Goal: Task Accomplishment & Management: Use online tool/utility

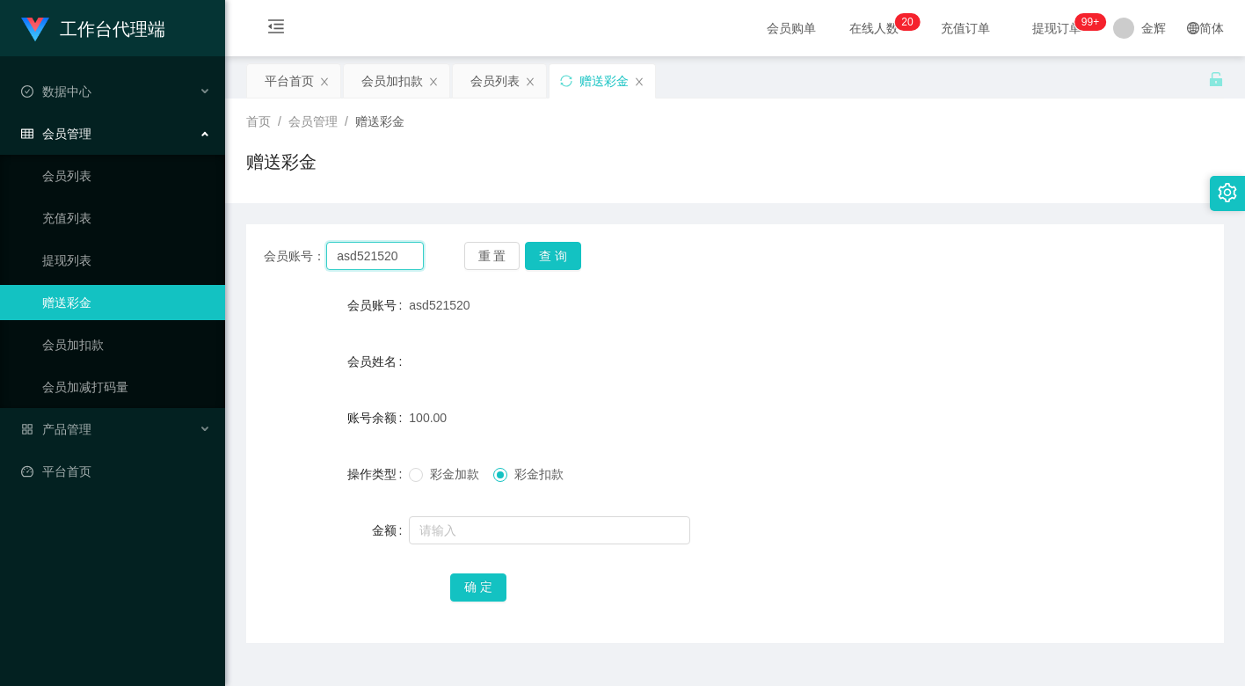
drag, startPoint x: 365, startPoint y: 259, endPoint x: 441, endPoint y: 259, distance: 75.6
click at [367, 259] on input "asd521520" at bounding box center [375, 256] width 98 height 28
paste input "Xnkyeze"
type input "Xnkyeze"
click at [560, 253] on button "查 询" at bounding box center [553, 256] width 56 height 28
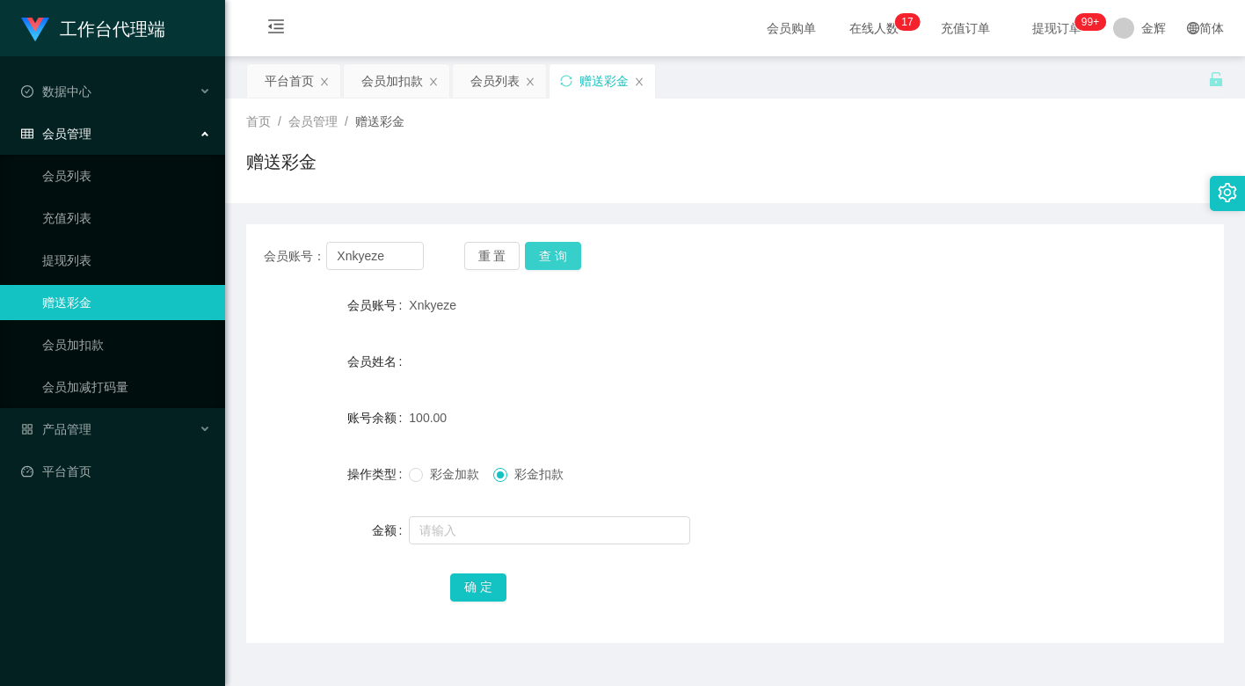
click at [567, 251] on button "查 询" at bounding box center [553, 256] width 56 height 28
click at [718, 306] on div "Xnkyeze" at bounding box center [694, 305] width 571 height 35
click at [562, 243] on button "查 询" at bounding box center [553, 256] width 56 height 28
click at [560, 257] on button "查 询" at bounding box center [553, 256] width 56 height 28
click at [568, 253] on button "查 询" at bounding box center [553, 256] width 56 height 28
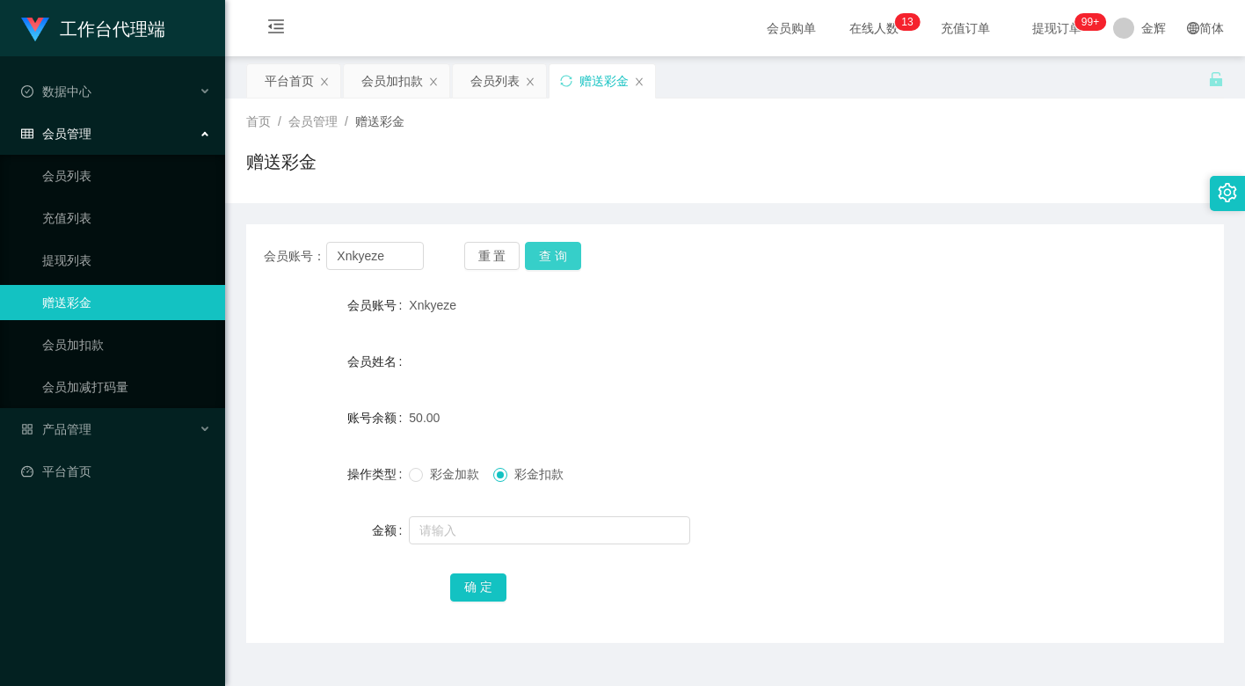
click at [549, 256] on button "查 询" at bounding box center [553, 256] width 56 height 28
click at [549, 254] on button "查 询" at bounding box center [553, 256] width 56 height 28
click at [541, 254] on button "查 询" at bounding box center [553, 256] width 56 height 28
click at [546, 253] on button "查 询" at bounding box center [553, 256] width 56 height 28
click at [542, 262] on button "查 询" at bounding box center [553, 256] width 56 height 28
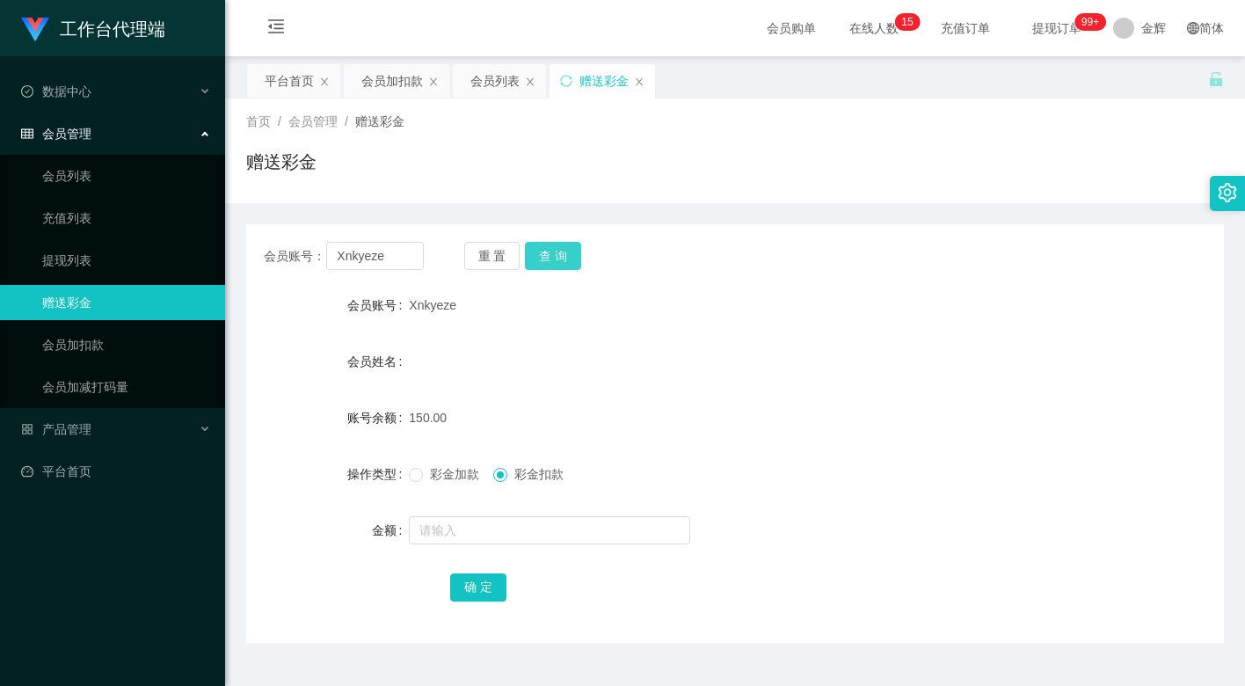
click at [559, 262] on button "查 询" at bounding box center [553, 256] width 56 height 28
click at [555, 256] on button "查 询" at bounding box center [553, 256] width 56 height 28
click at [485, 542] on input "text" at bounding box center [549, 530] width 281 height 28
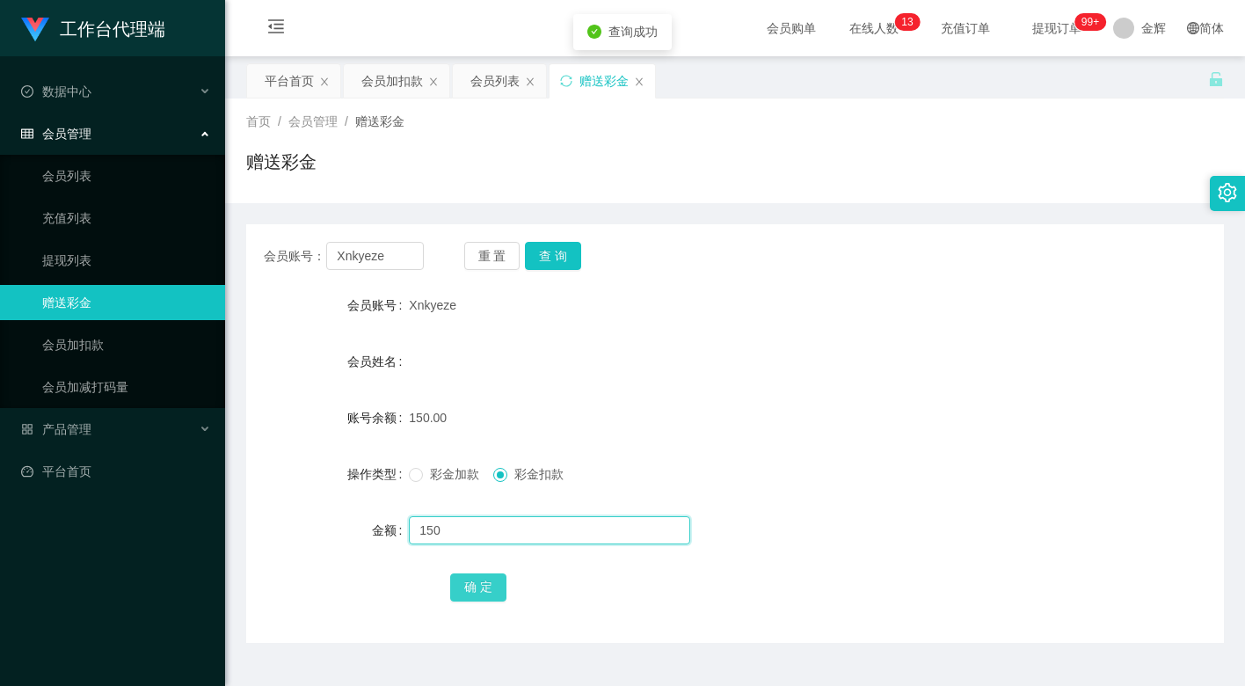
type input "150"
click at [492, 591] on button "确 定" at bounding box center [478, 587] width 56 height 28
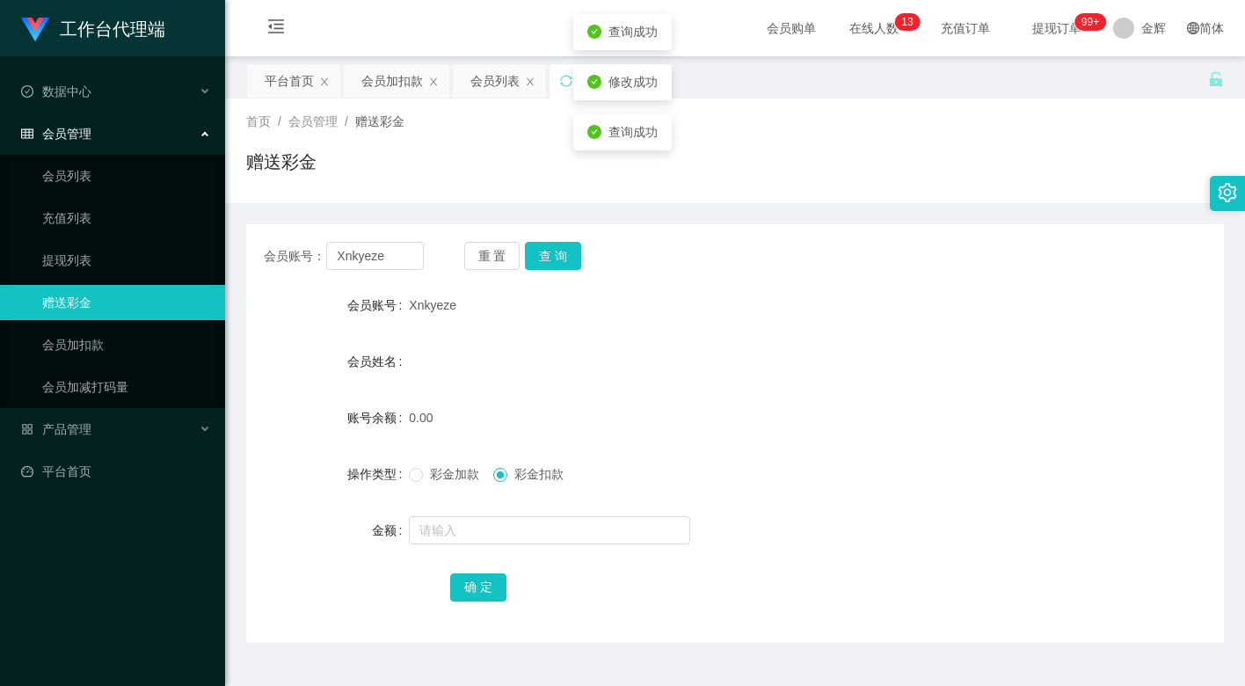
click at [784, 344] on div at bounding box center [694, 344] width 571 height 1
